Goal: Information Seeking & Learning: Learn about a topic

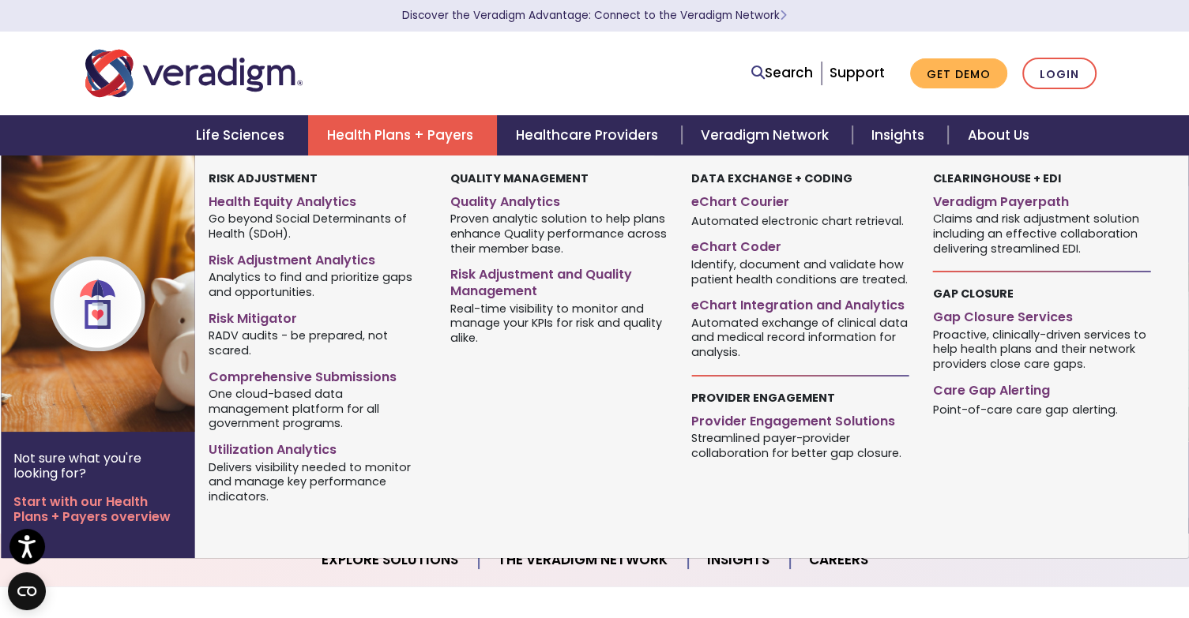
click at [391, 139] on link "Health Plans + Payers" at bounding box center [402, 135] width 189 height 40
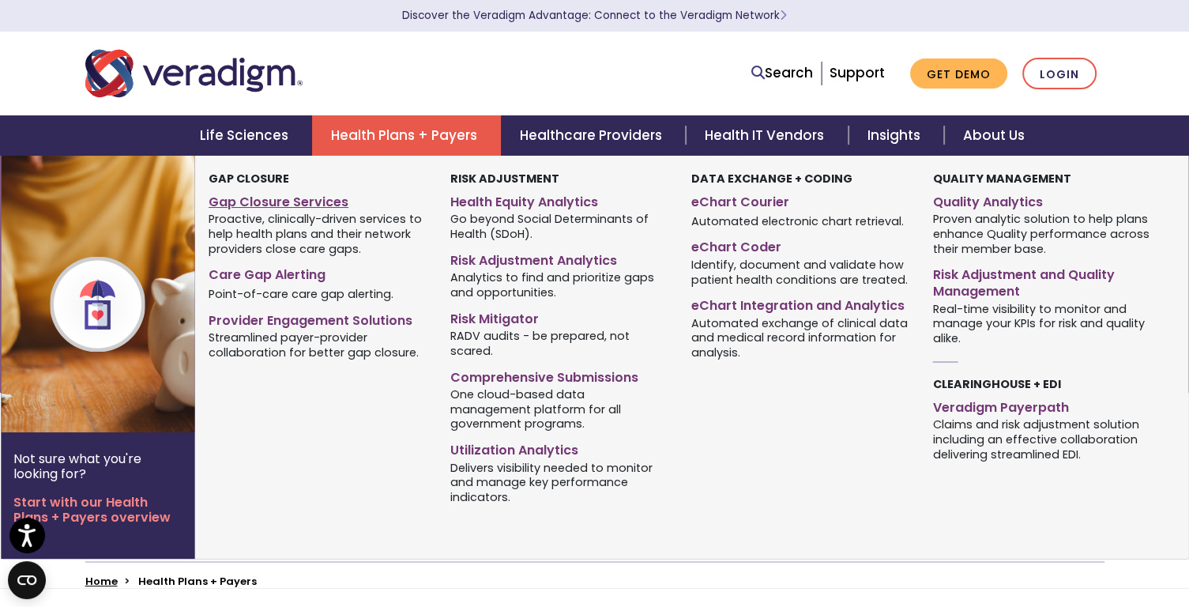
click at [284, 197] on link "Gap Closure Services" at bounding box center [317, 199] width 218 height 23
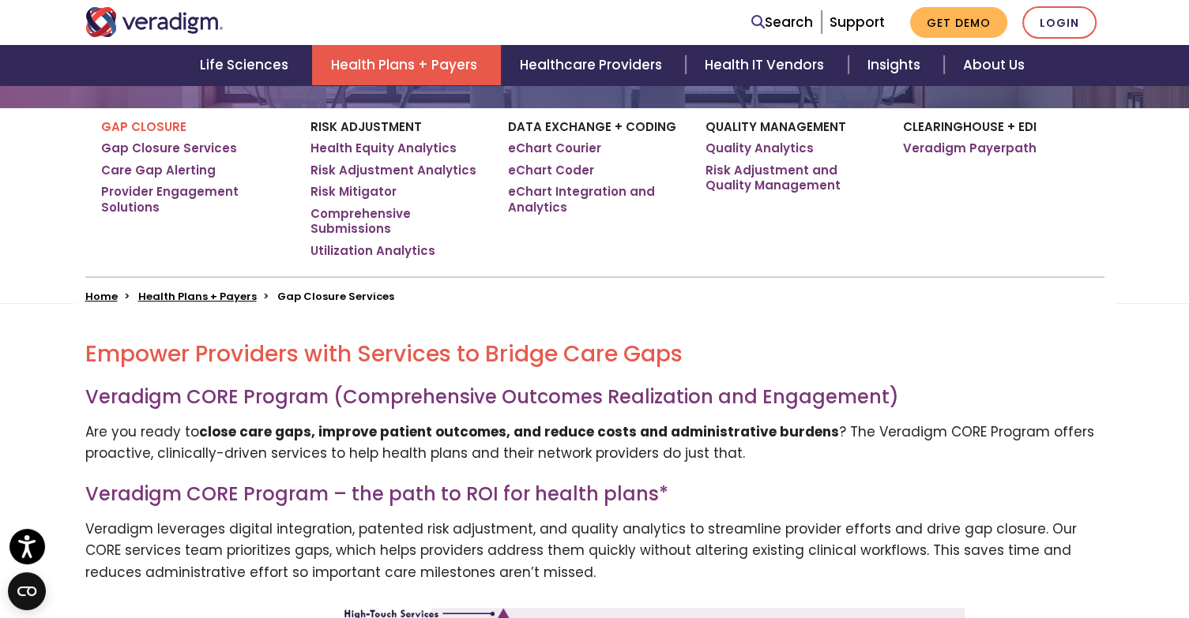
scroll to position [296, 0]
